Goal: Transaction & Acquisition: Purchase product/service

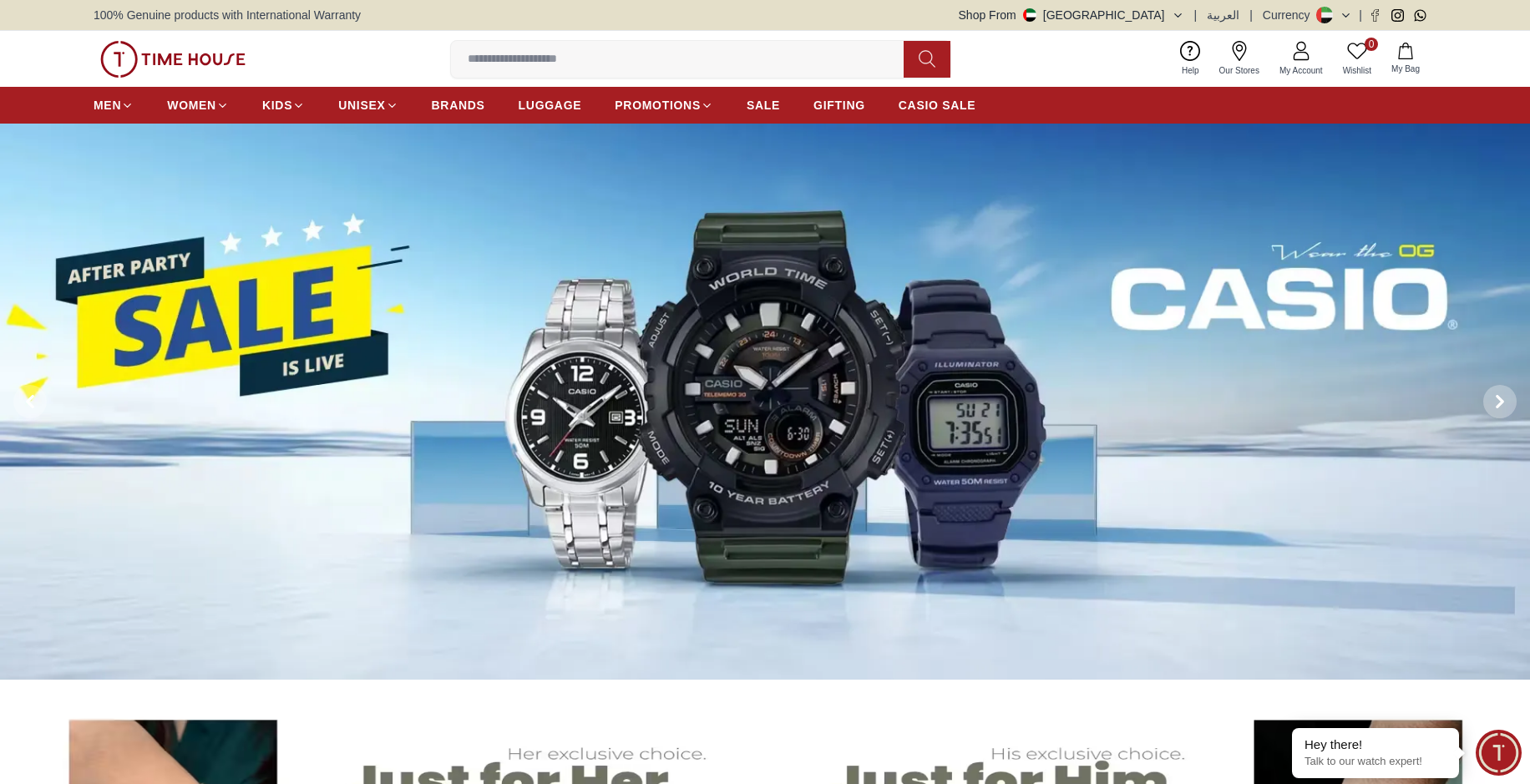
scroll to position [952, 0]
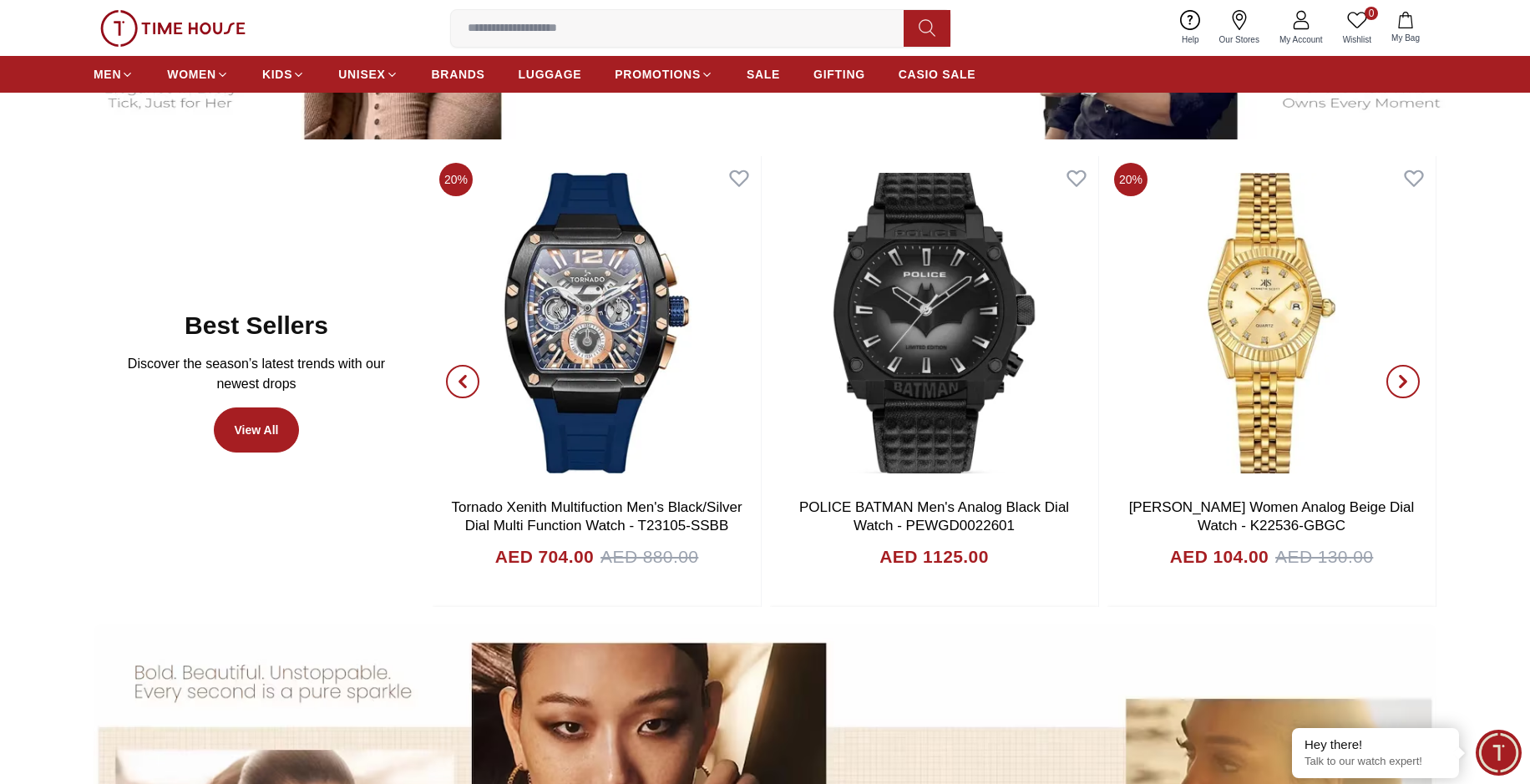
click at [1395, 377] on span "button" at bounding box center [1403, 382] width 33 height 33
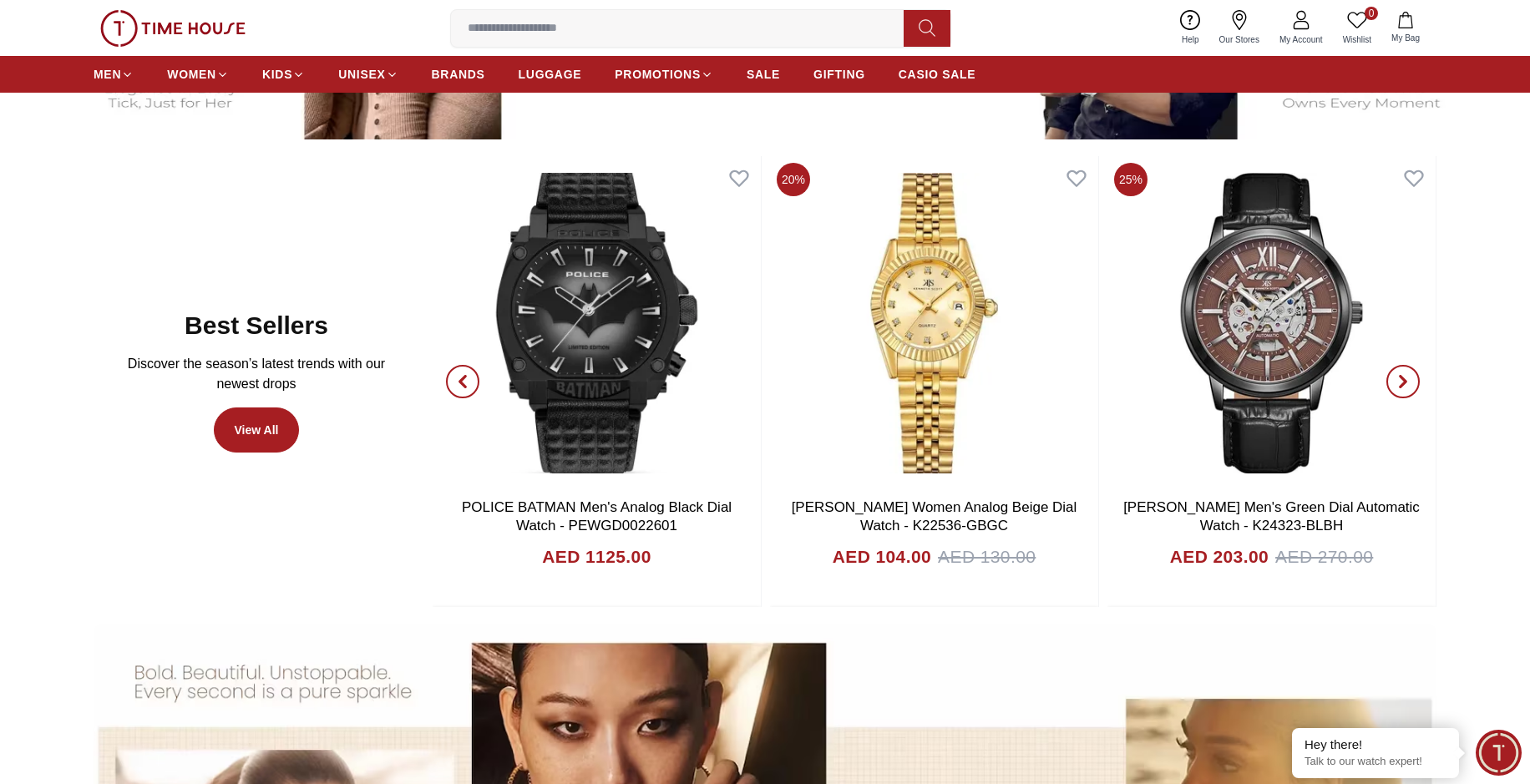
click at [1395, 377] on span "button" at bounding box center [1403, 382] width 33 height 33
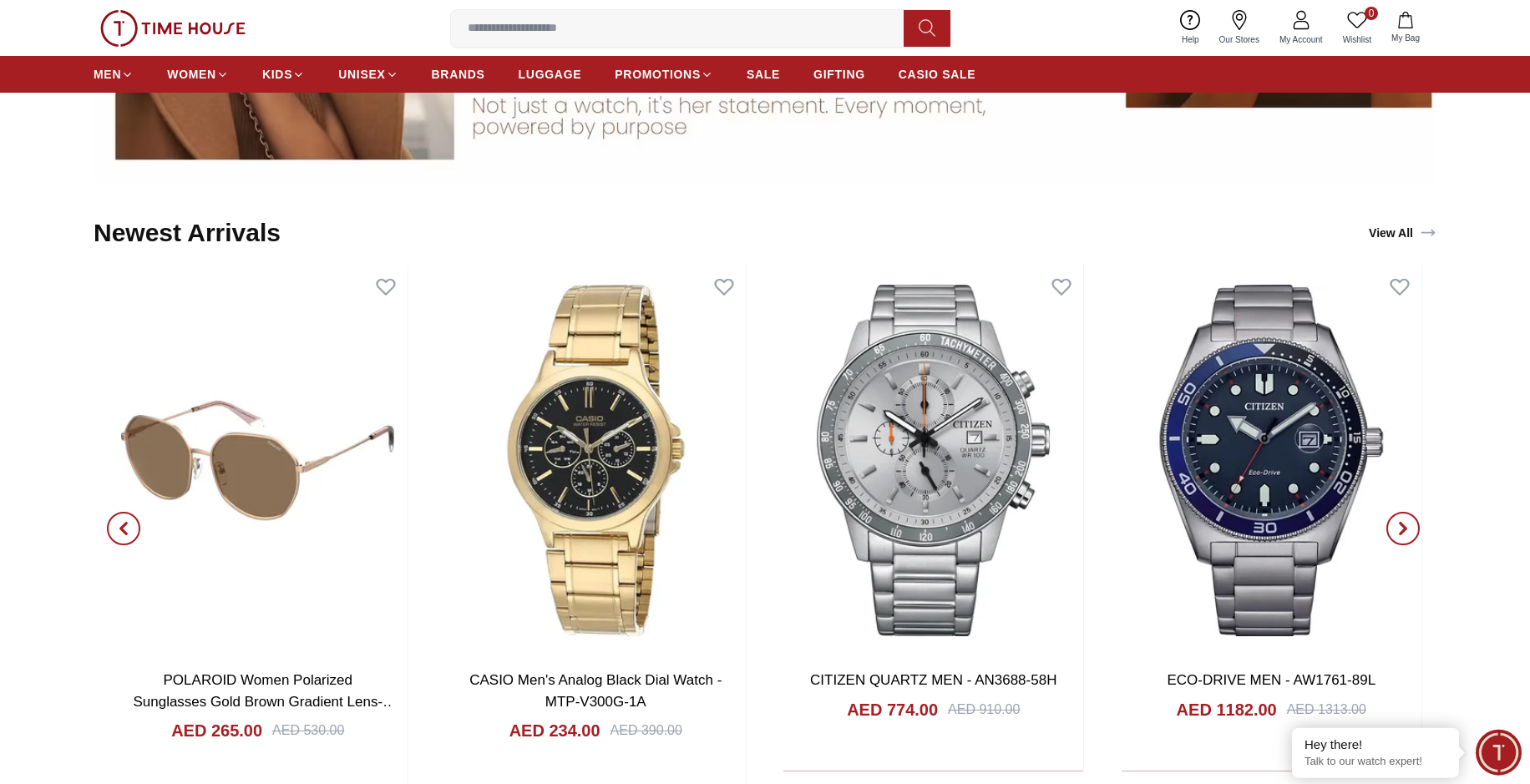
scroll to position [1904, 0]
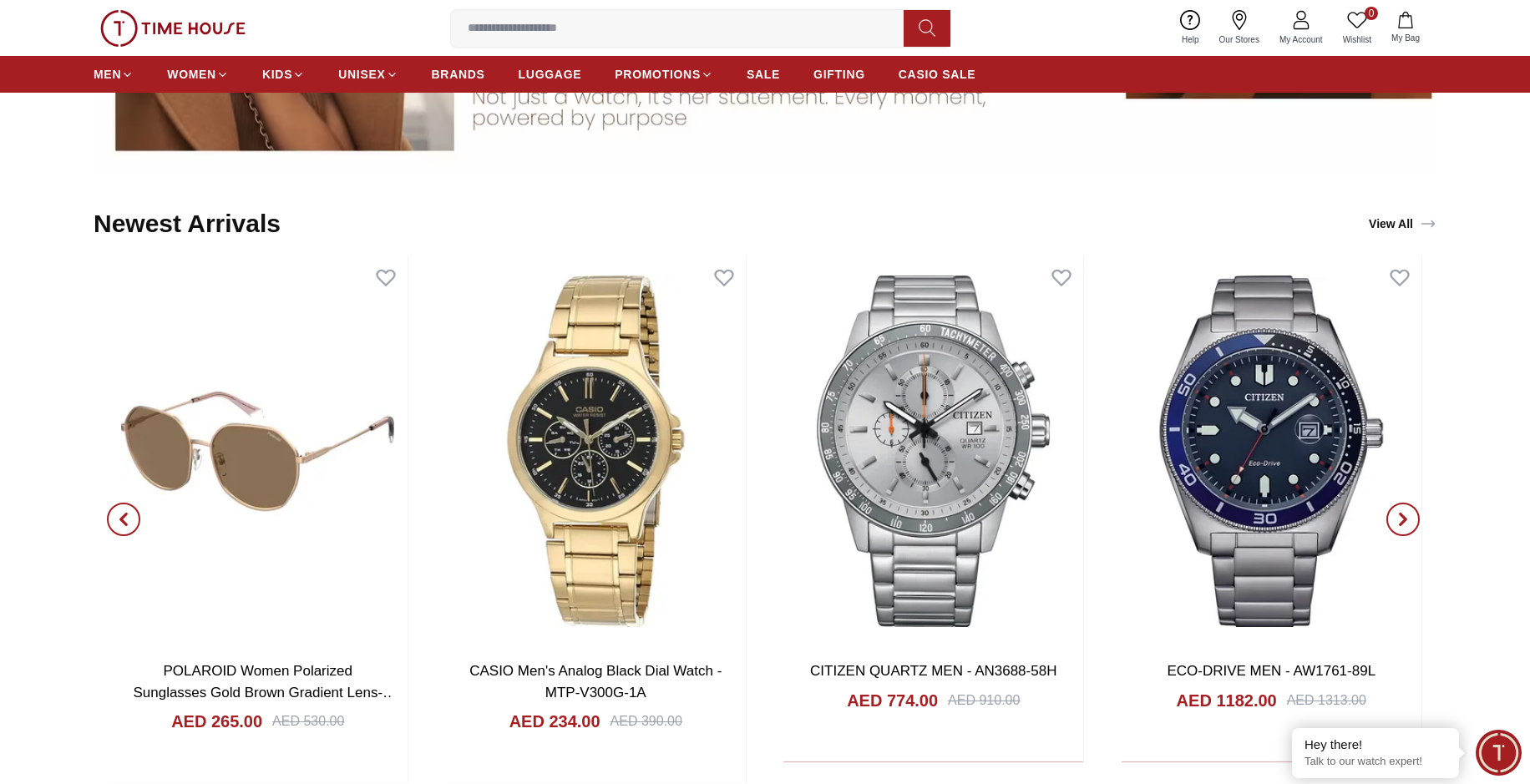
click at [1406, 522] on icon "button" at bounding box center [1403, 519] width 14 height 14
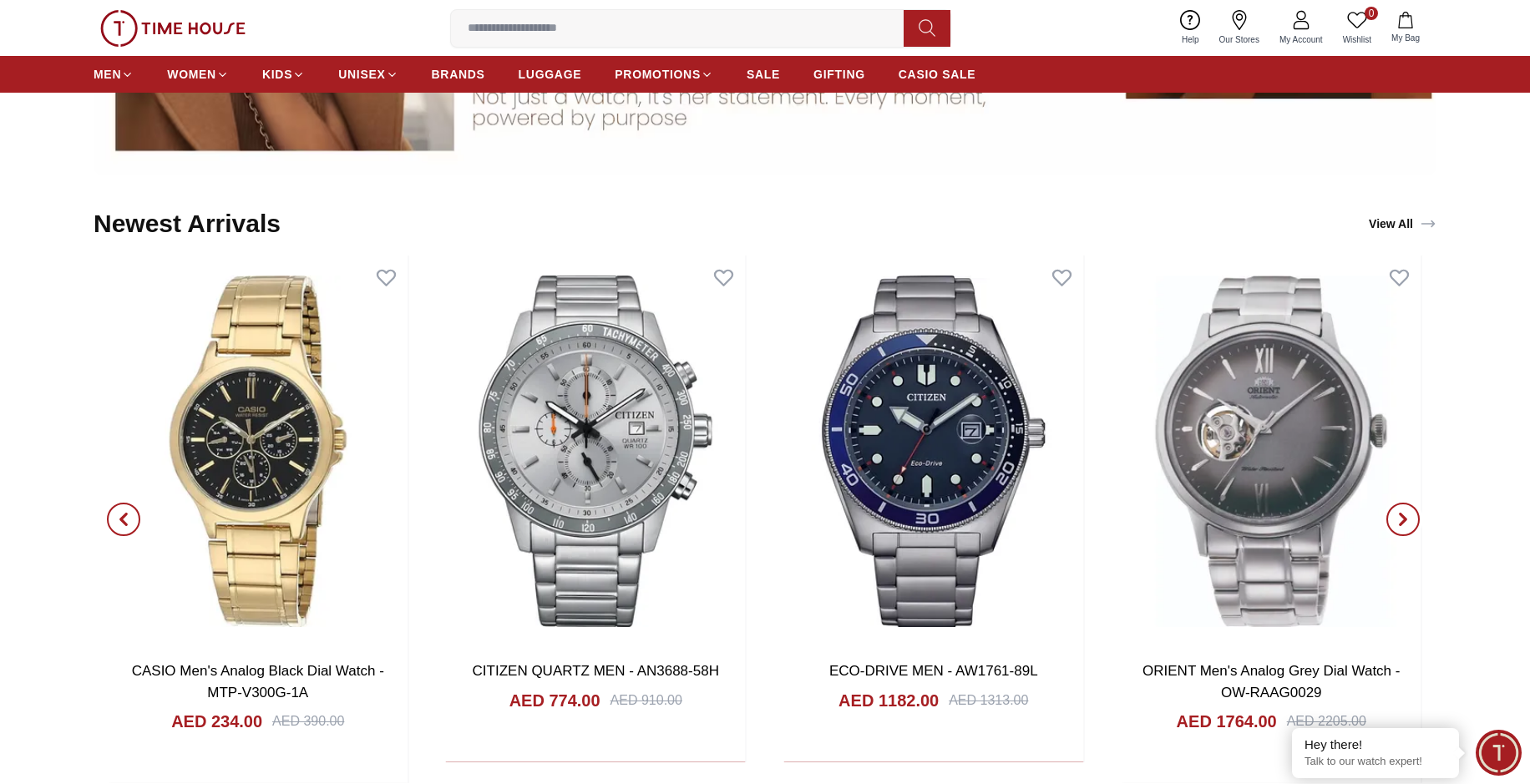
click at [1406, 522] on icon "button" at bounding box center [1403, 519] width 14 height 14
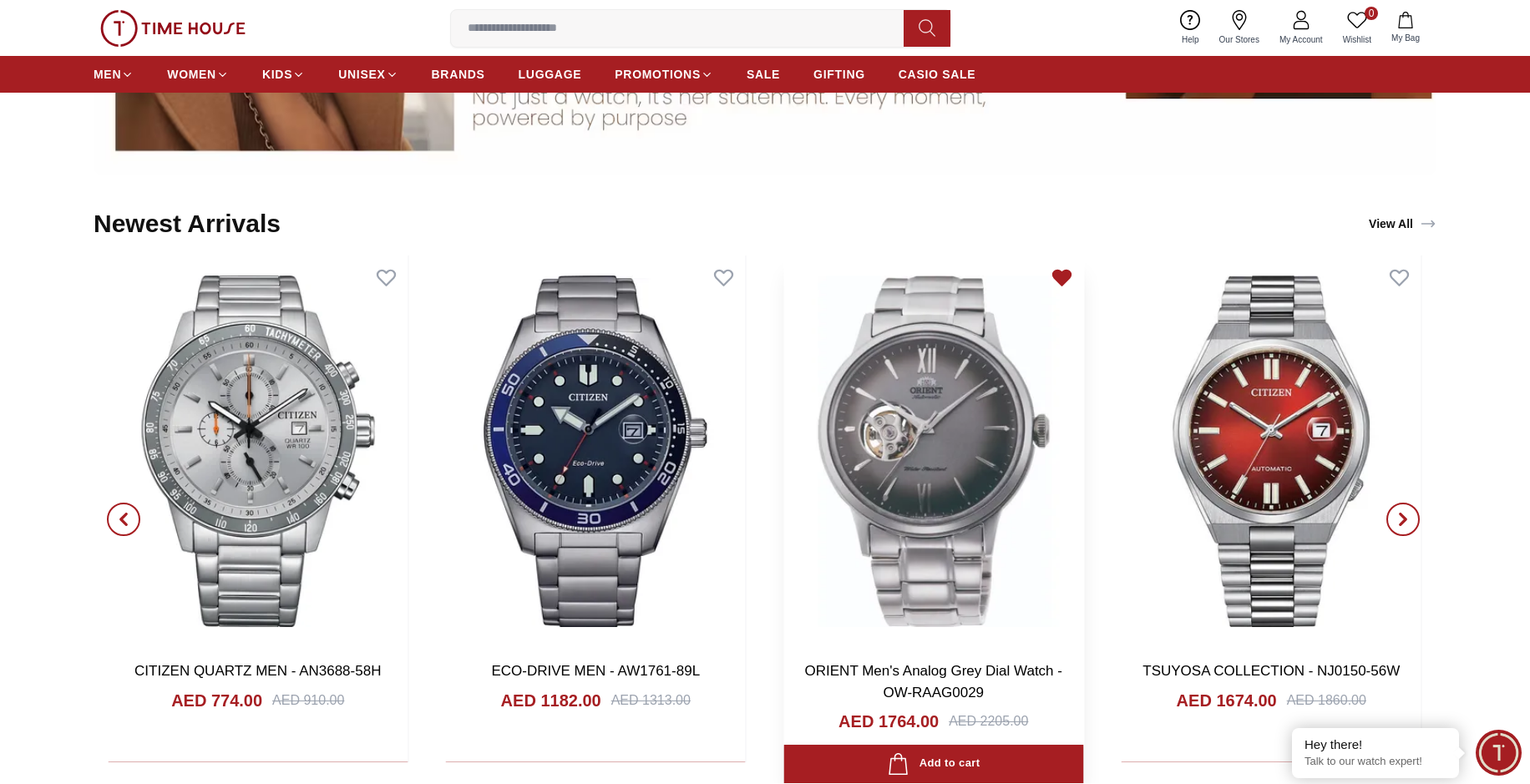
click at [1065, 280] on icon at bounding box center [1062, 277] width 18 height 15
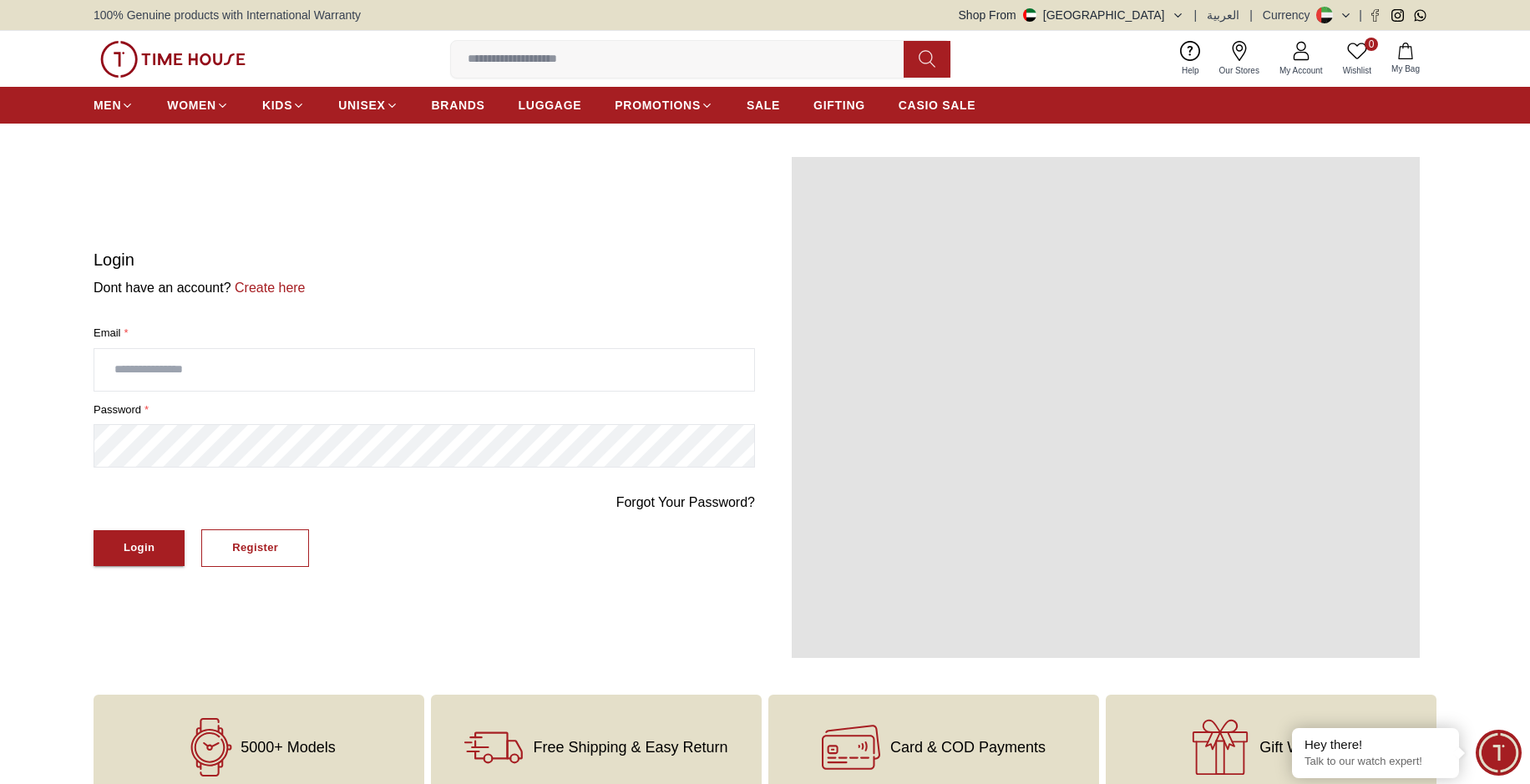
click at [1065, 280] on span at bounding box center [1105, 407] width 628 height 501
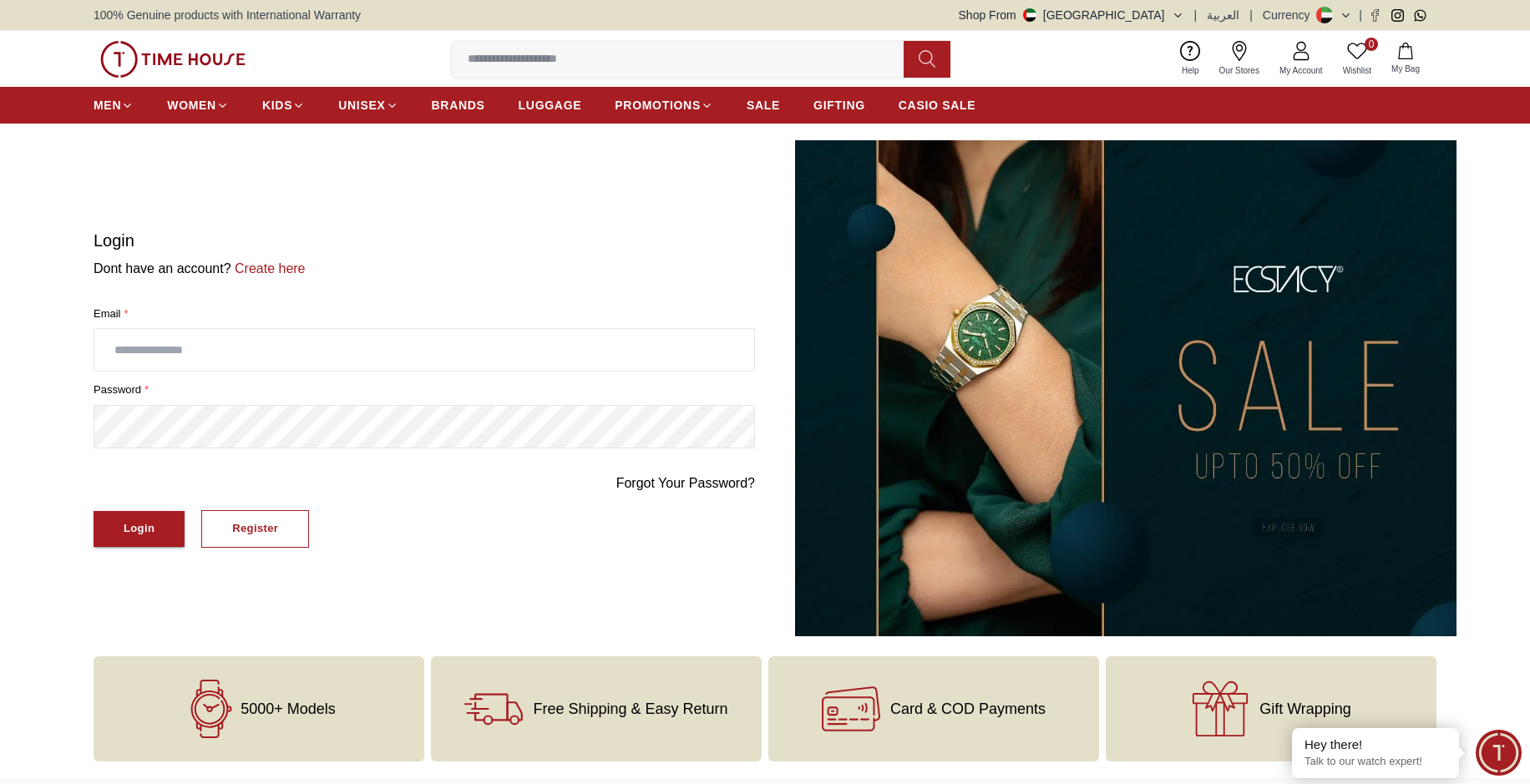
click at [1349, 47] on icon at bounding box center [1357, 51] width 21 height 21
click at [212, 66] on img at bounding box center [173, 60] width 145 height 37
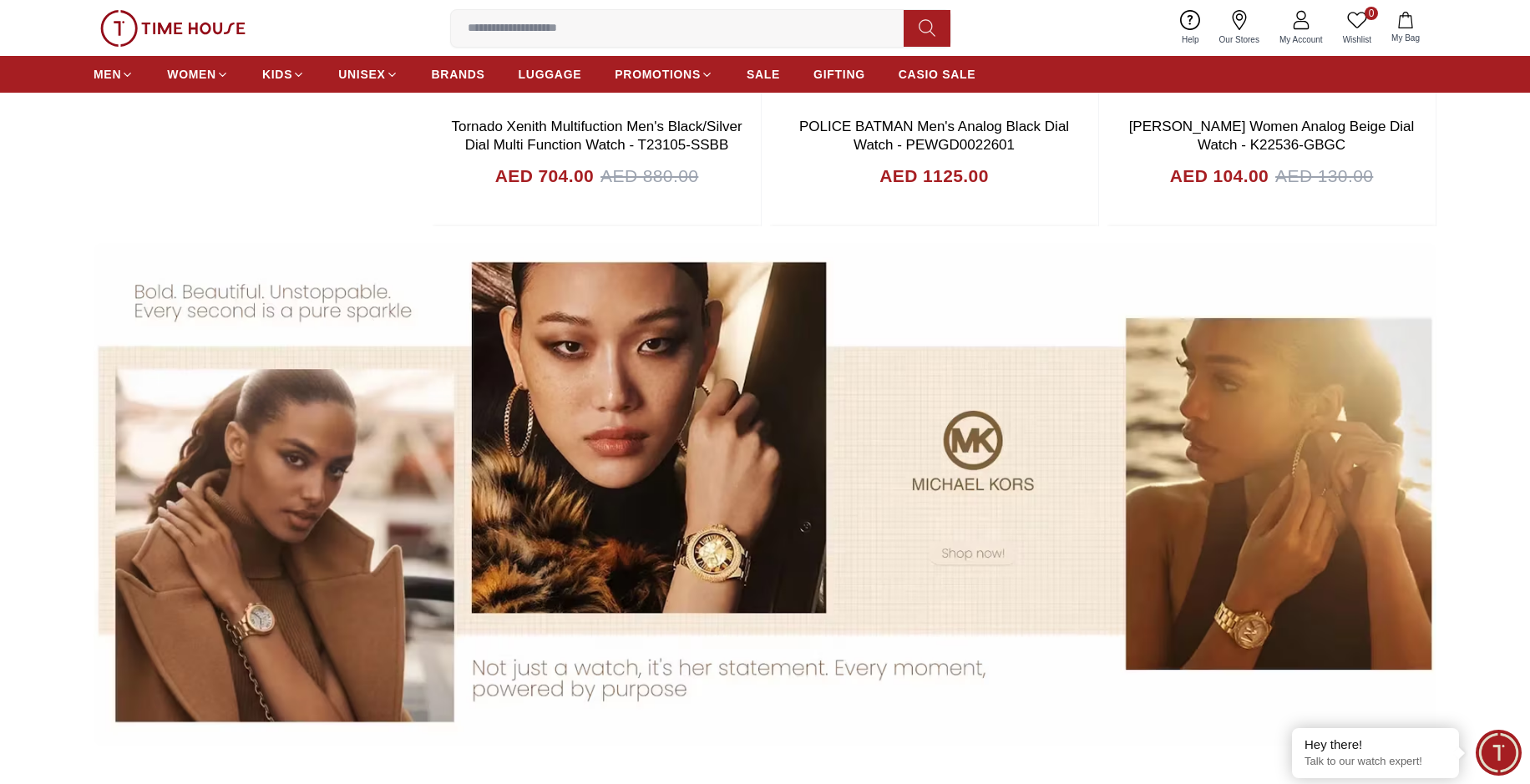
scroll to position [1048, 0]
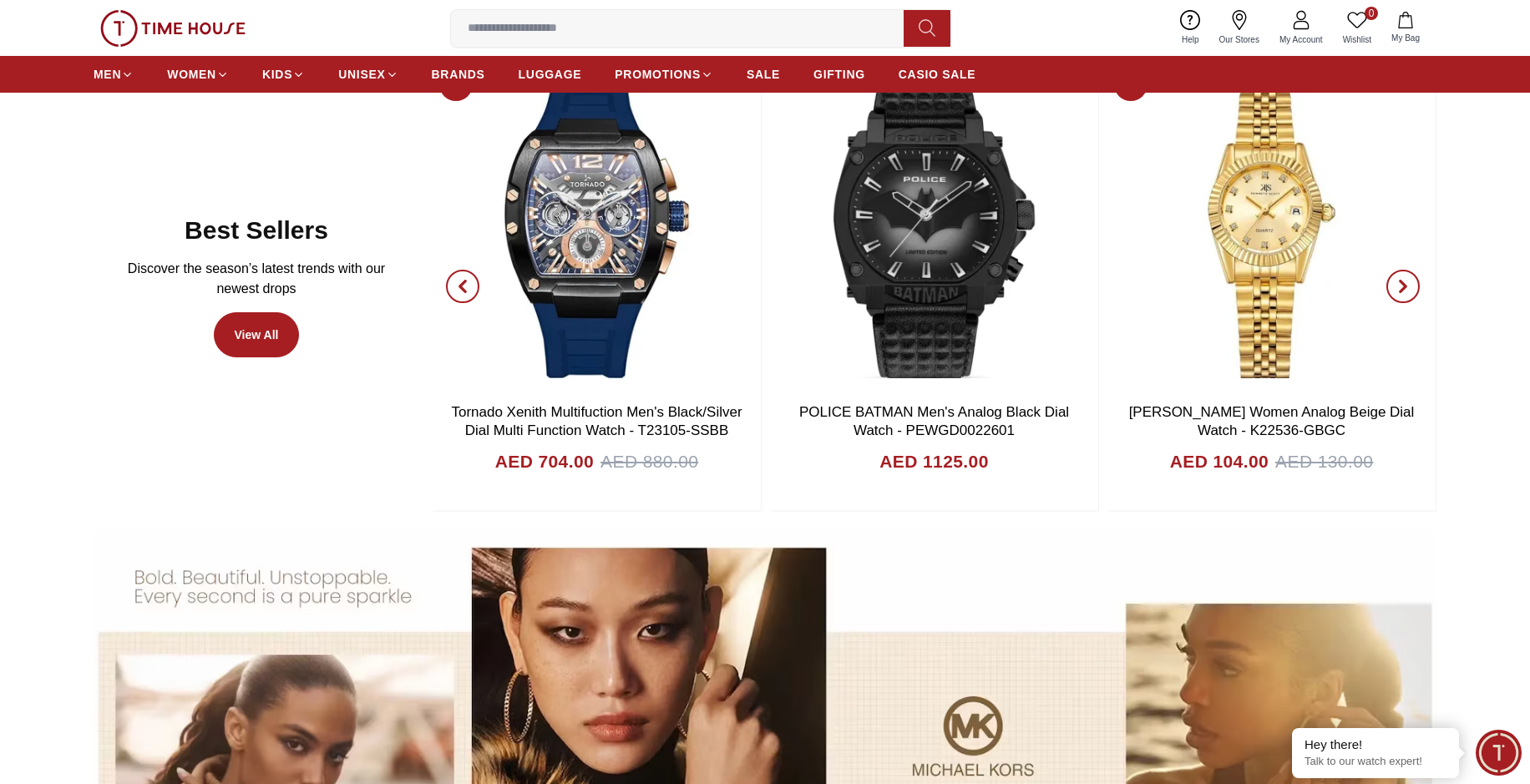
click at [1395, 278] on span "button" at bounding box center [1403, 286] width 33 height 33
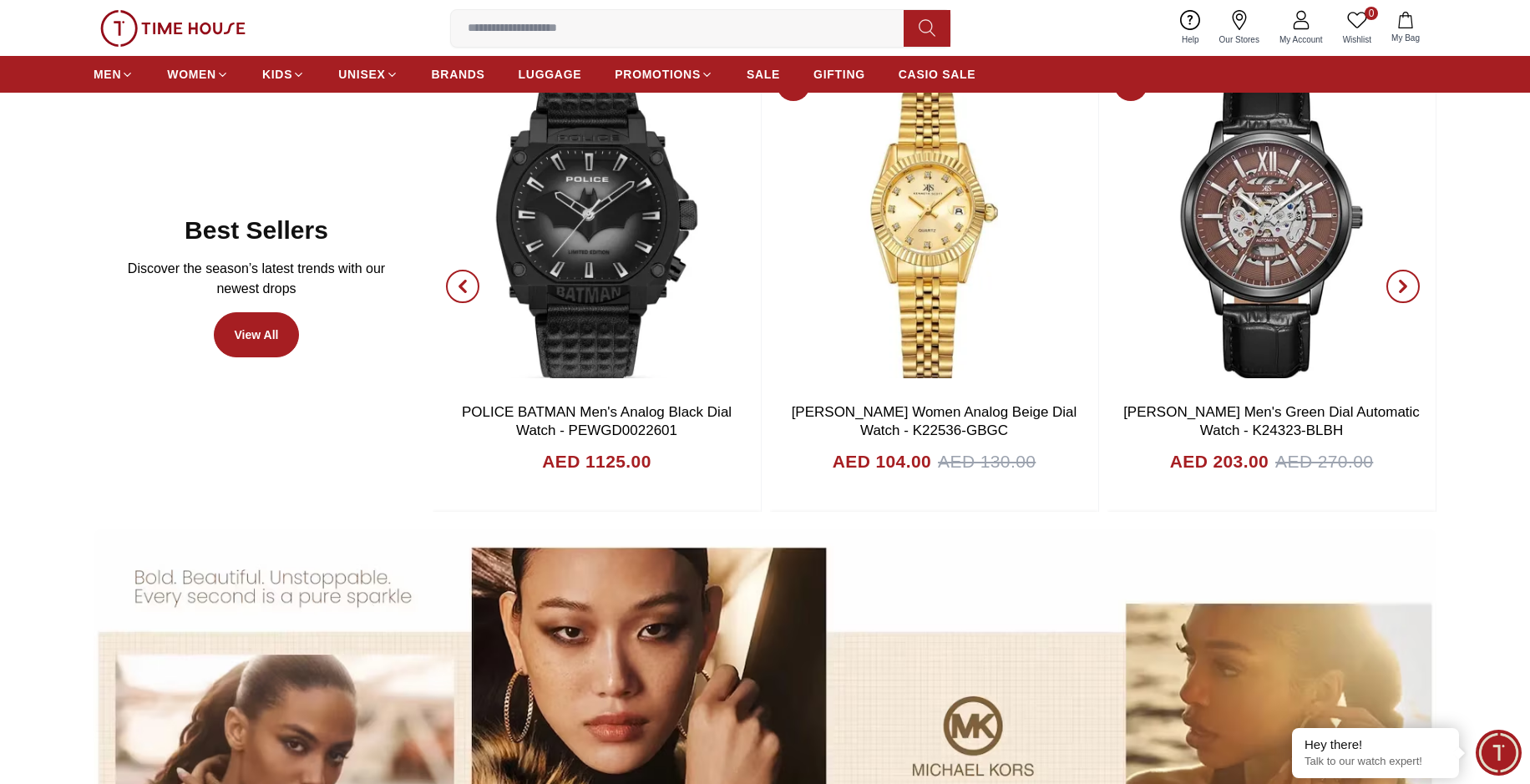
click at [1395, 278] on span "button" at bounding box center [1403, 286] width 33 height 33
click at [1395, 279] on span "button" at bounding box center [1403, 286] width 33 height 33
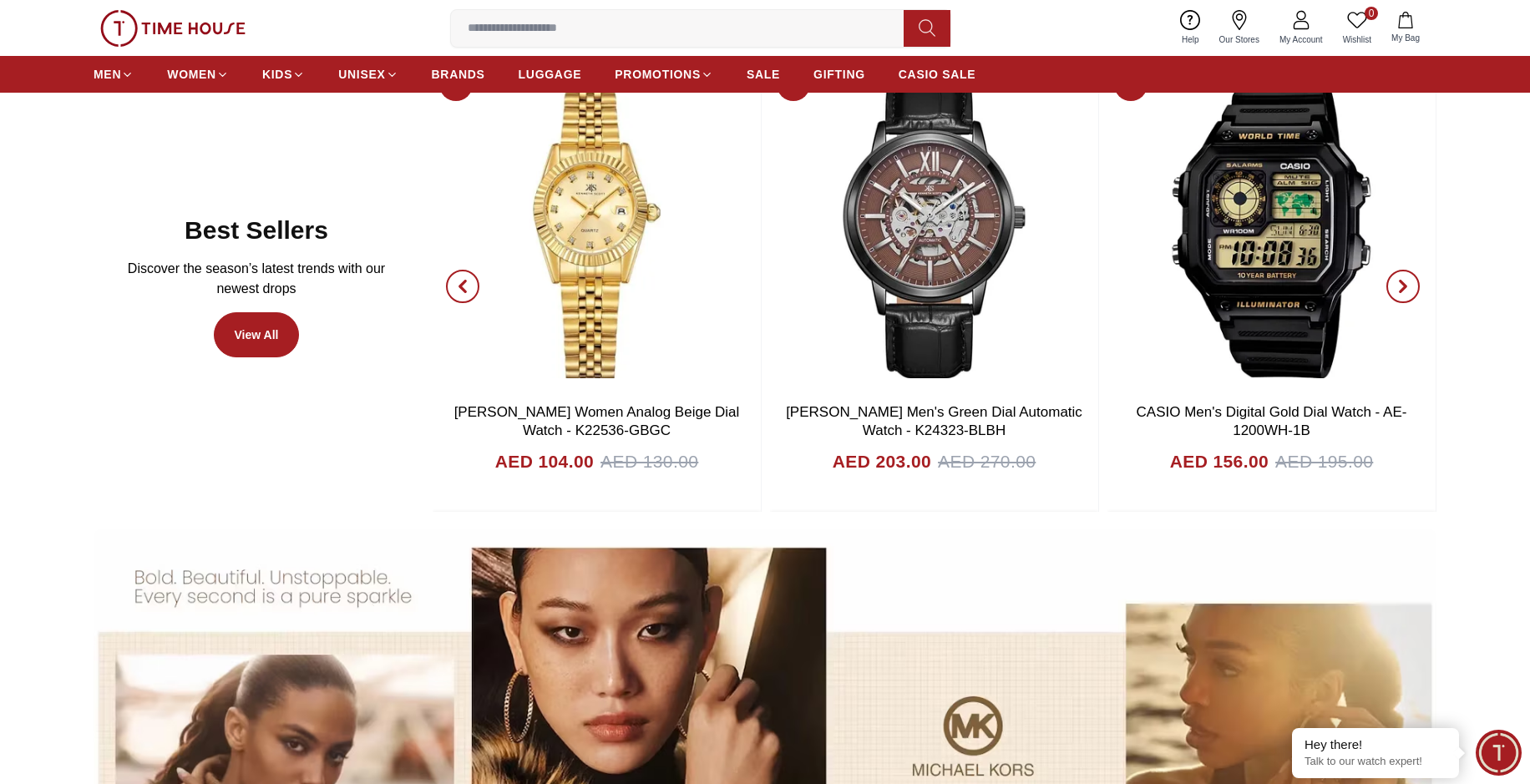
click at [1395, 279] on span "button" at bounding box center [1403, 286] width 33 height 33
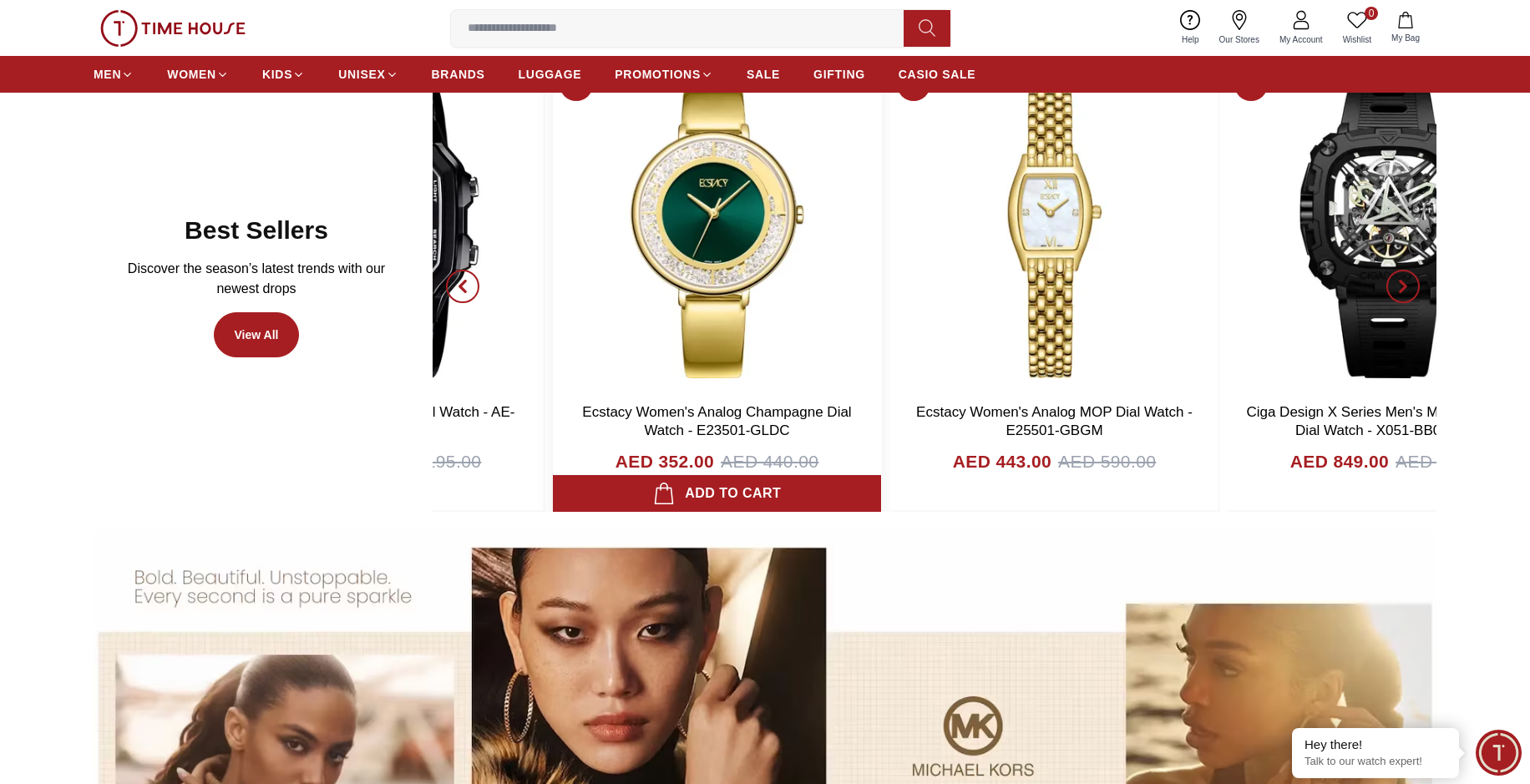
click at [701, 280] on img at bounding box center [717, 227] width 328 height 334
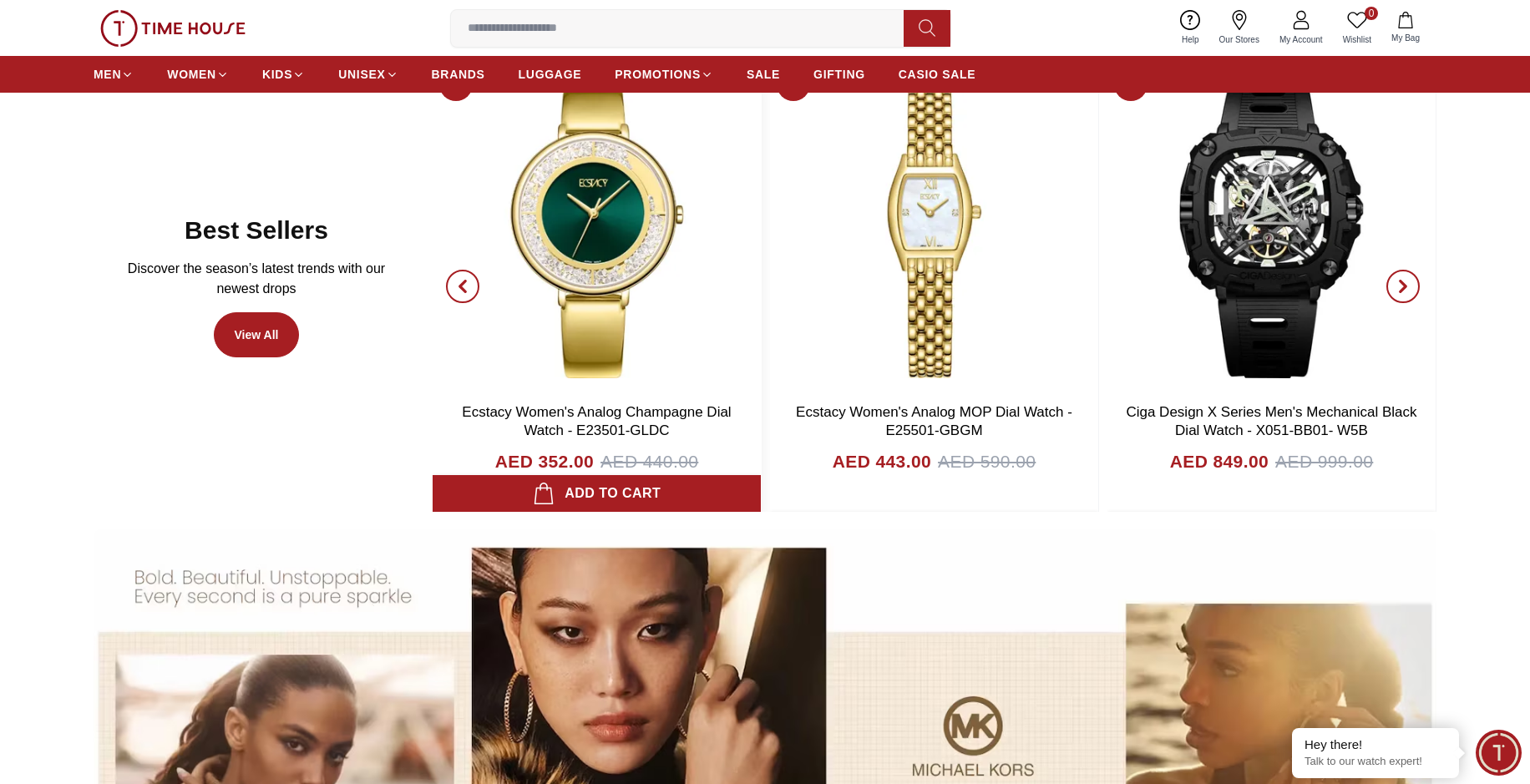
click at [633, 204] on img at bounding box center [597, 227] width 328 height 334
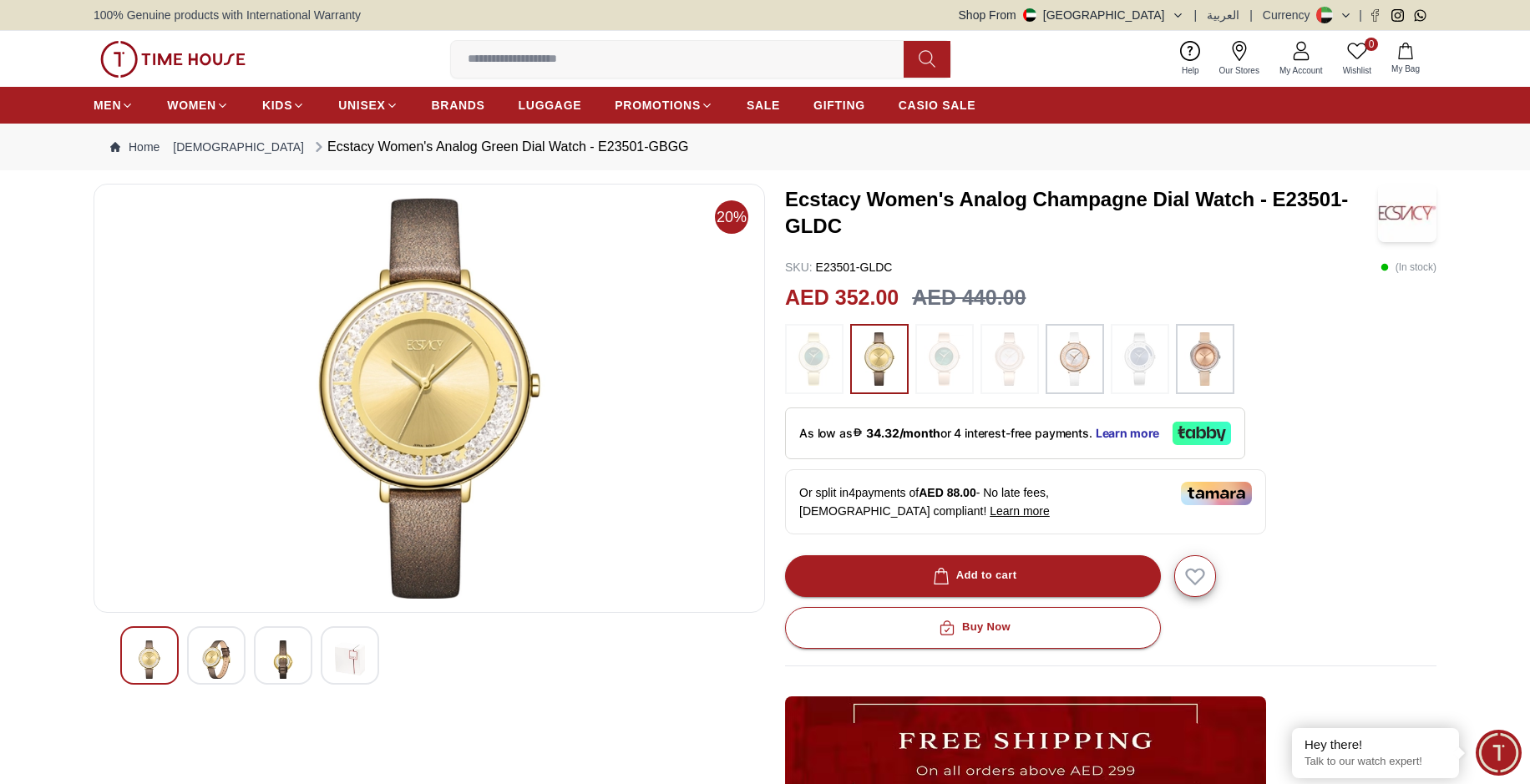
click at [1194, 349] on img at bounding box center [1205, 358] width 42 height 54
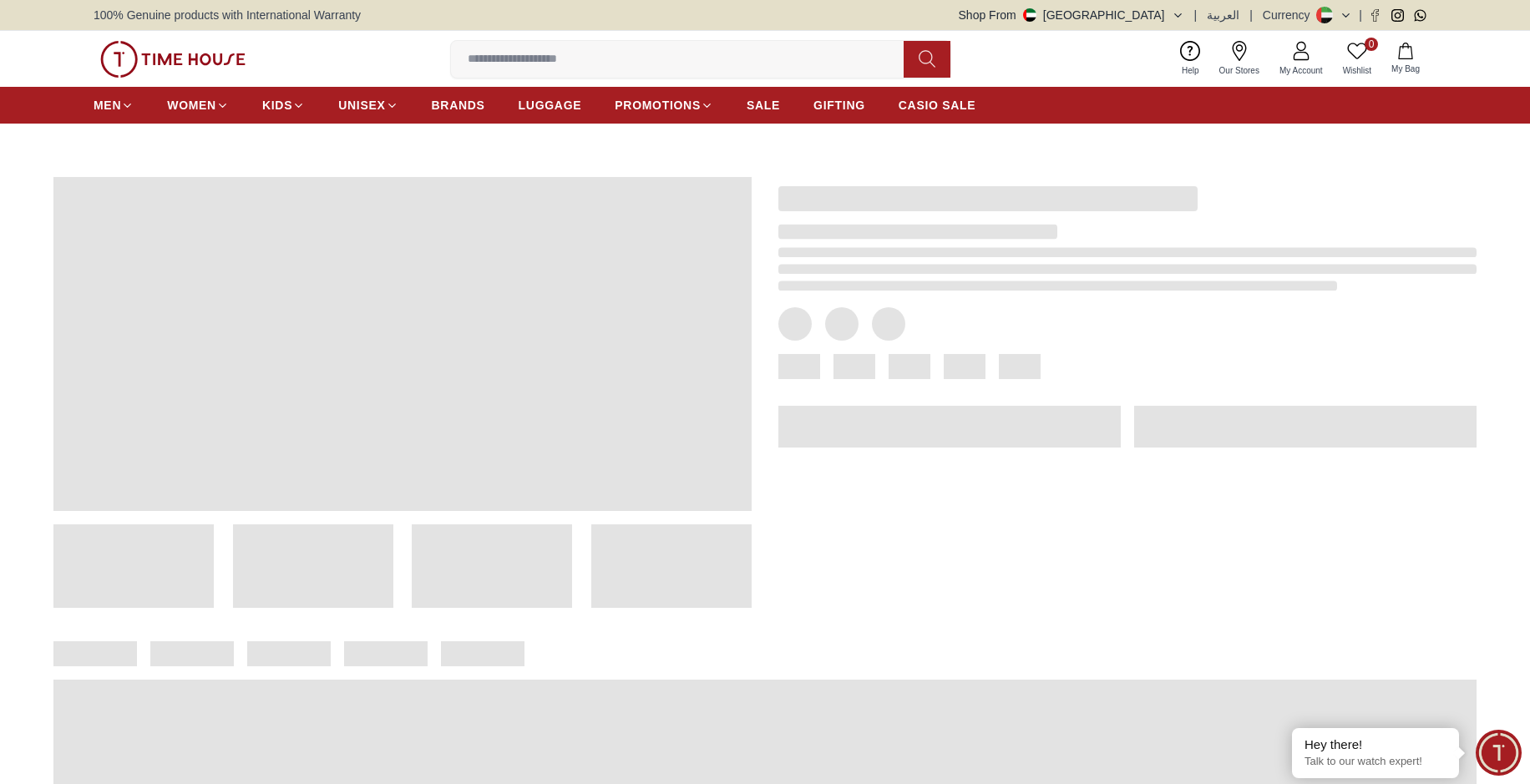
click at [1133, 349] on div at bounding box center [1114, 379] width 724 height 458
